Goal: Task Accomplishment & Management: Complete application form

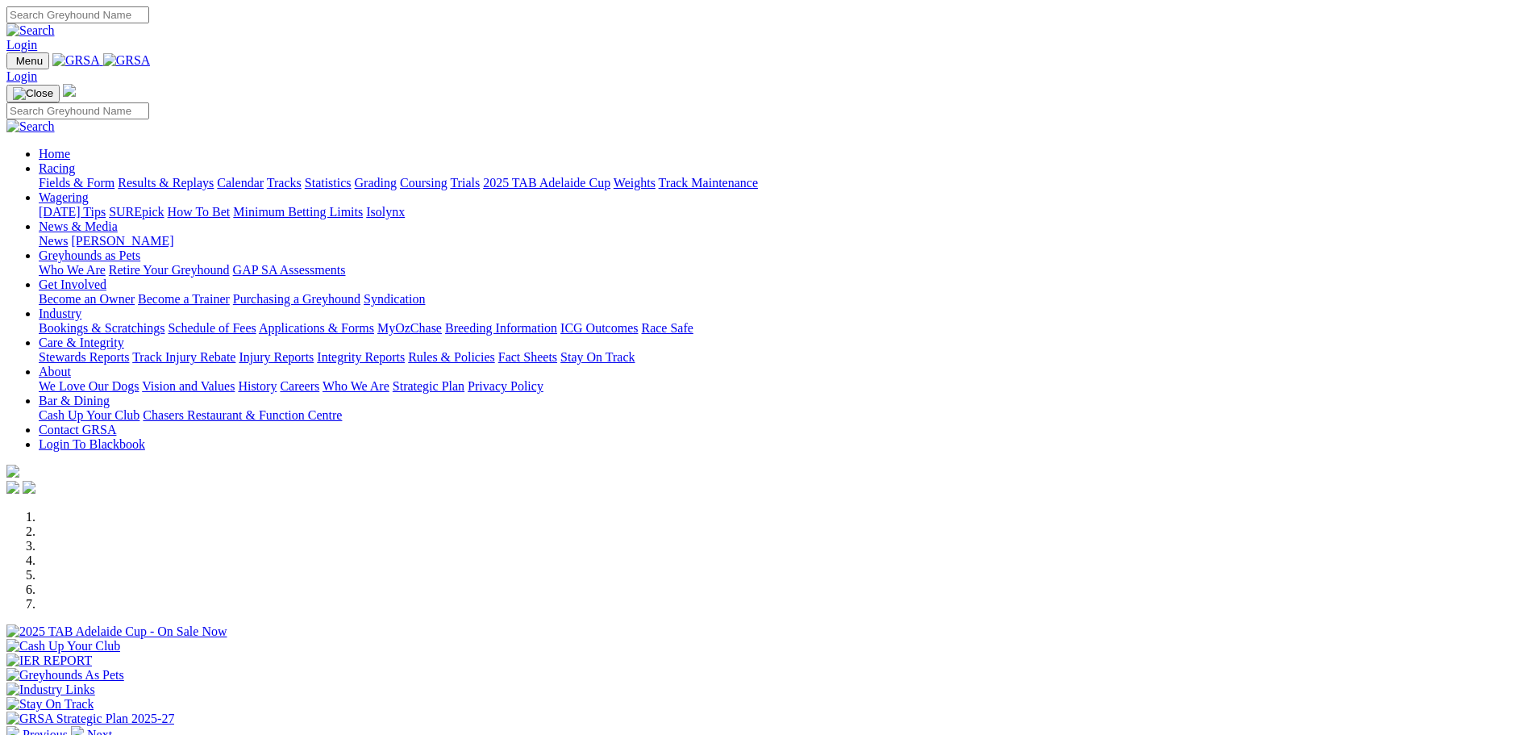
click at [81, 306] on link "Industry" at bounding box center [60, 313] width 43 height 14
click at [374, 321] on link "Applications & Forms" at bounding box center [316, 328] width 115 height 14
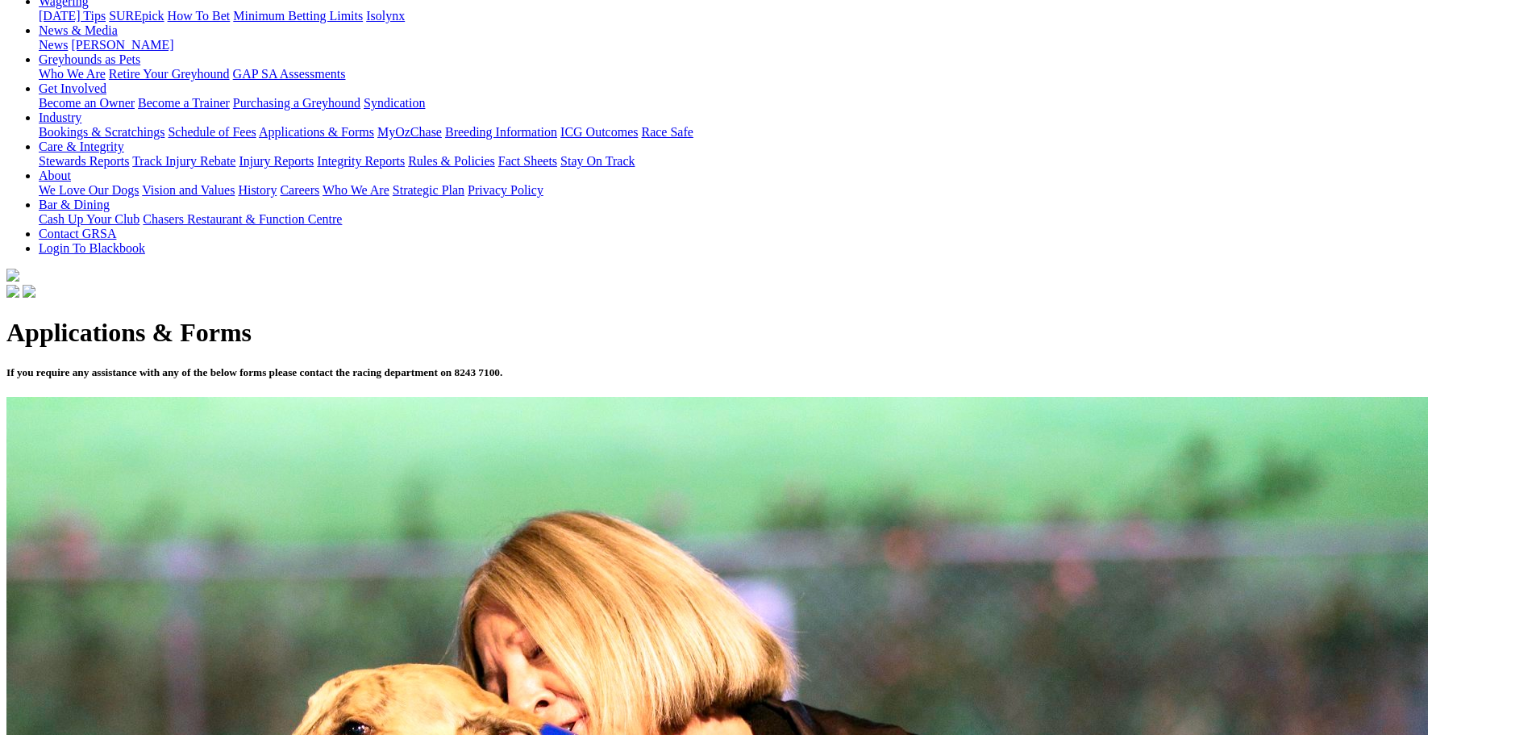
scroll to position [242, 0]
